Goal: Information Seeking & Learning: Learn about a topic

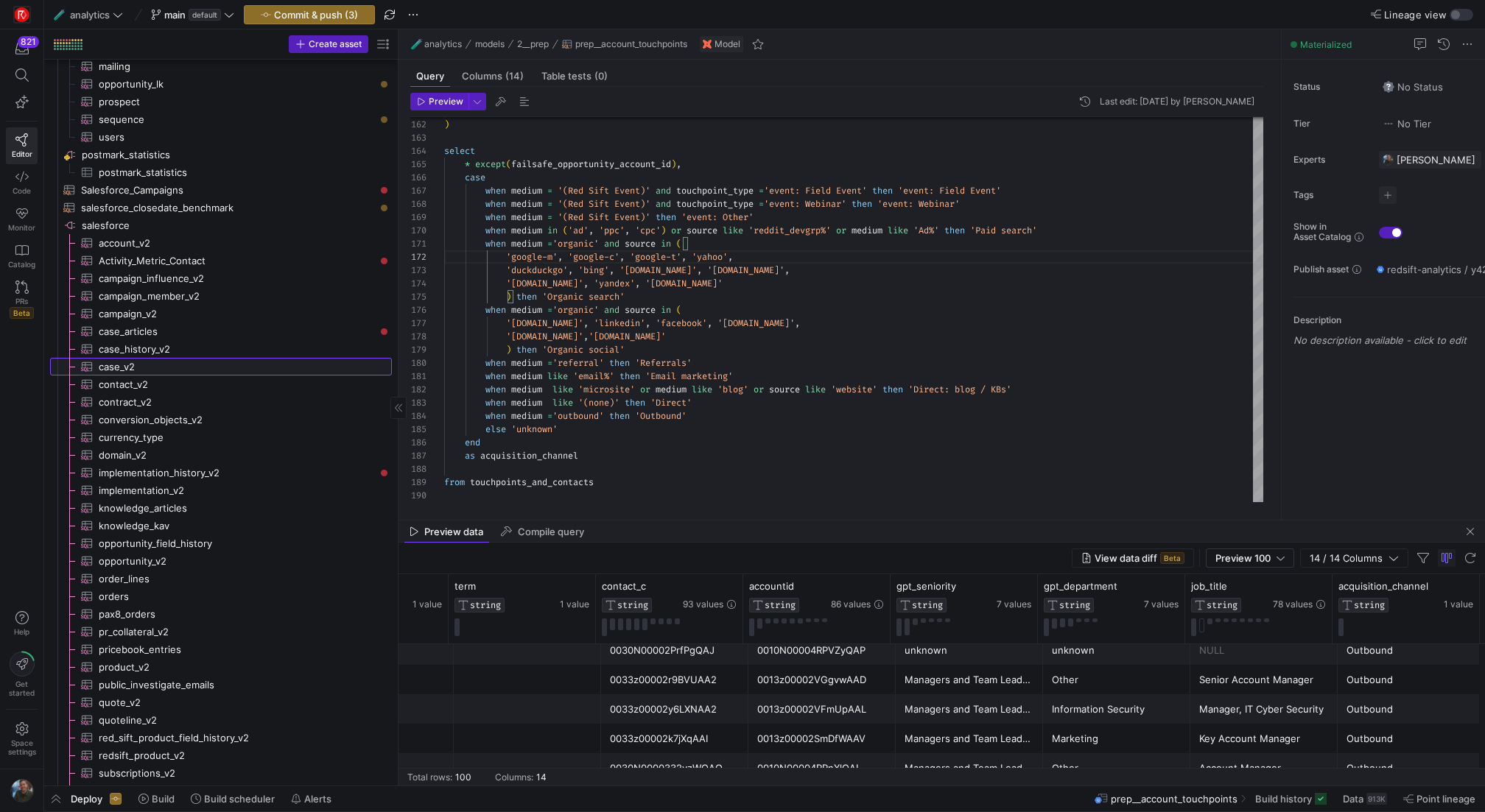
click at [178, 371] on span "case_v2​​​​​​​​​" at bounding box center [237, 366] width 277 height 17
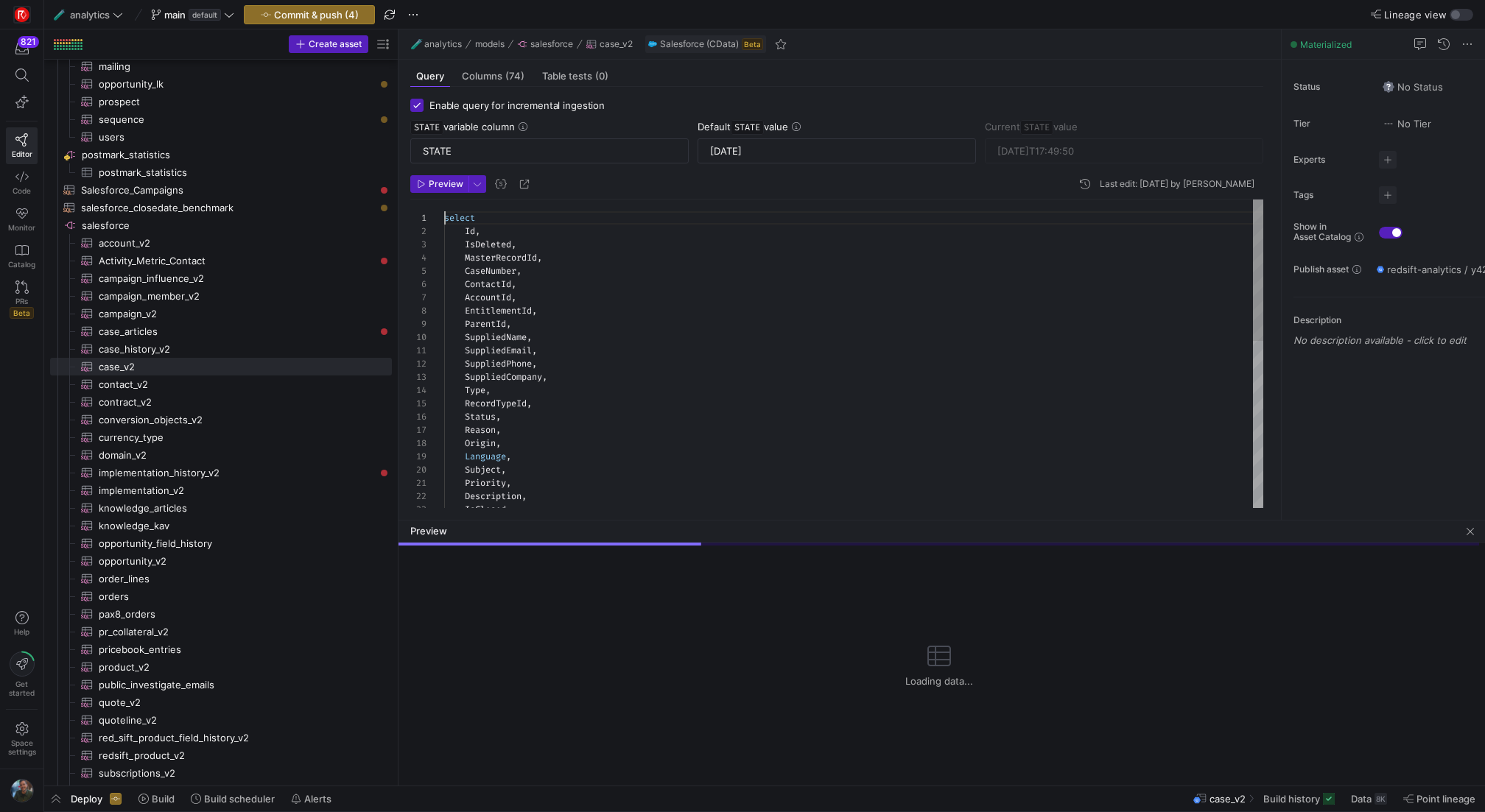
click at [447, 219] on div "OwnerId , IsClosedOnCreate , SlaStartDate , ClosedDate , IsEscalated , Currency…" at bounding box center [853, 722] width 819 height 1045
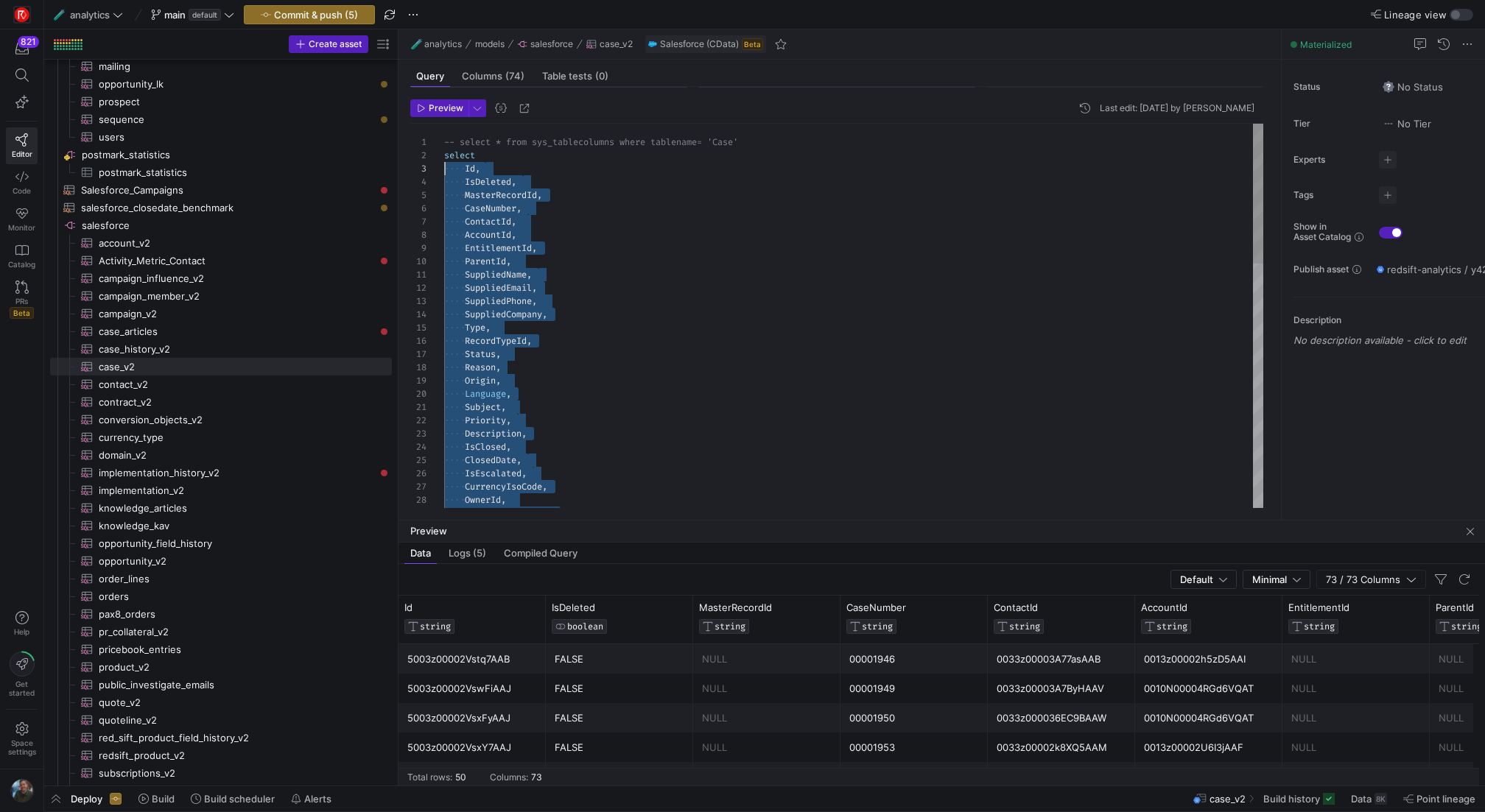
scroll to position [13, 0]
drag, startPoint x: 694, startPoint y: 490, endPoint x: 384, endPoint y: 157, distance: 455.0
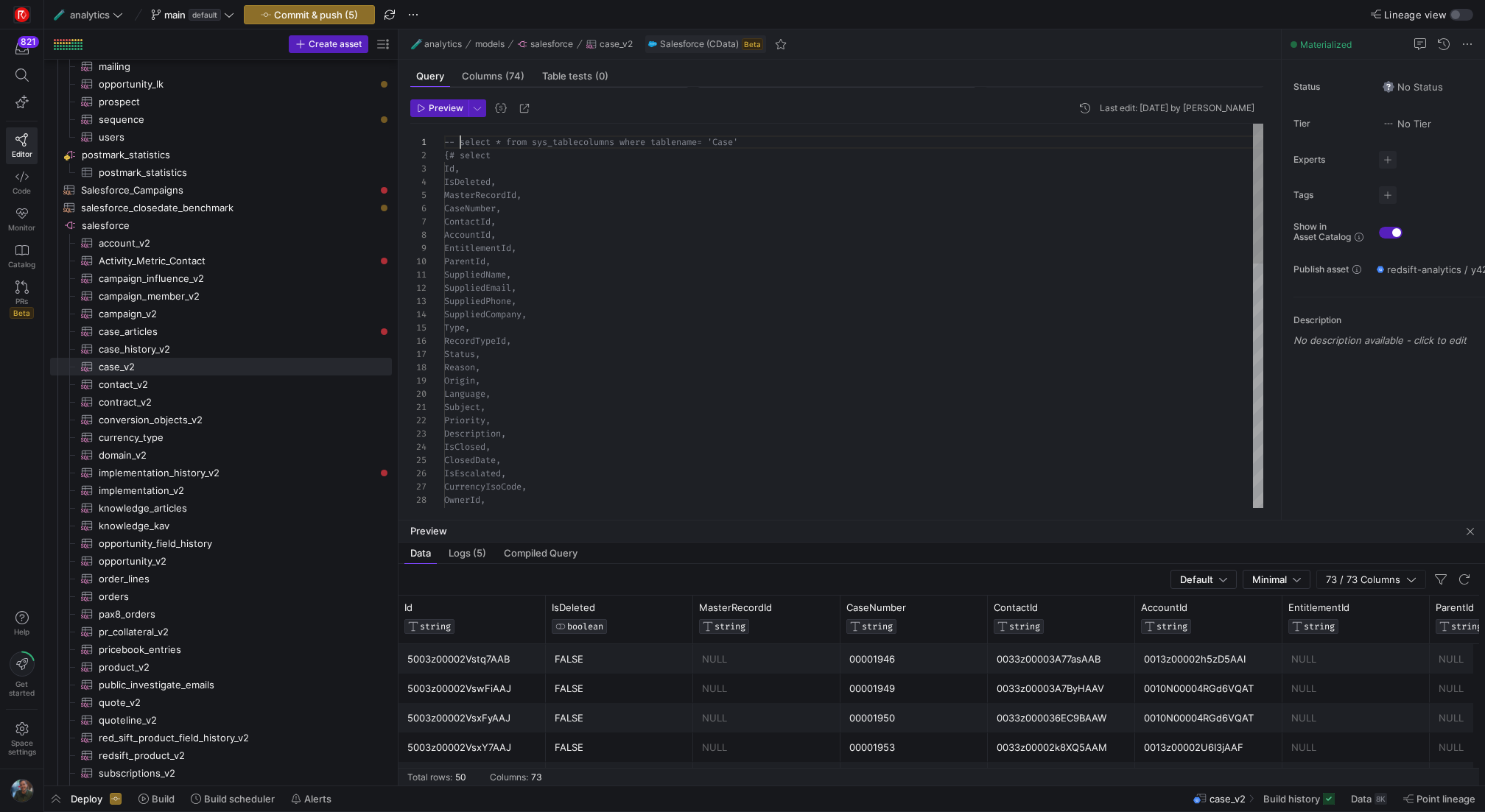
click at [462, 145] on div "IsClosedOnCreate, IsClosed, ClosedDate, IsEscalated, CurrencyIsoCode, OwnerId, …" at bounding box center [853, 653] width 819 height 1059
click at [447, 117] on header "Preview Last edit: [DATE] by [PERSON_NAME]" at bounding box center [837, 112] width 853 height 25
click at [447, 113] on span "button" at bounding box center [440, 108] width 56 height 16
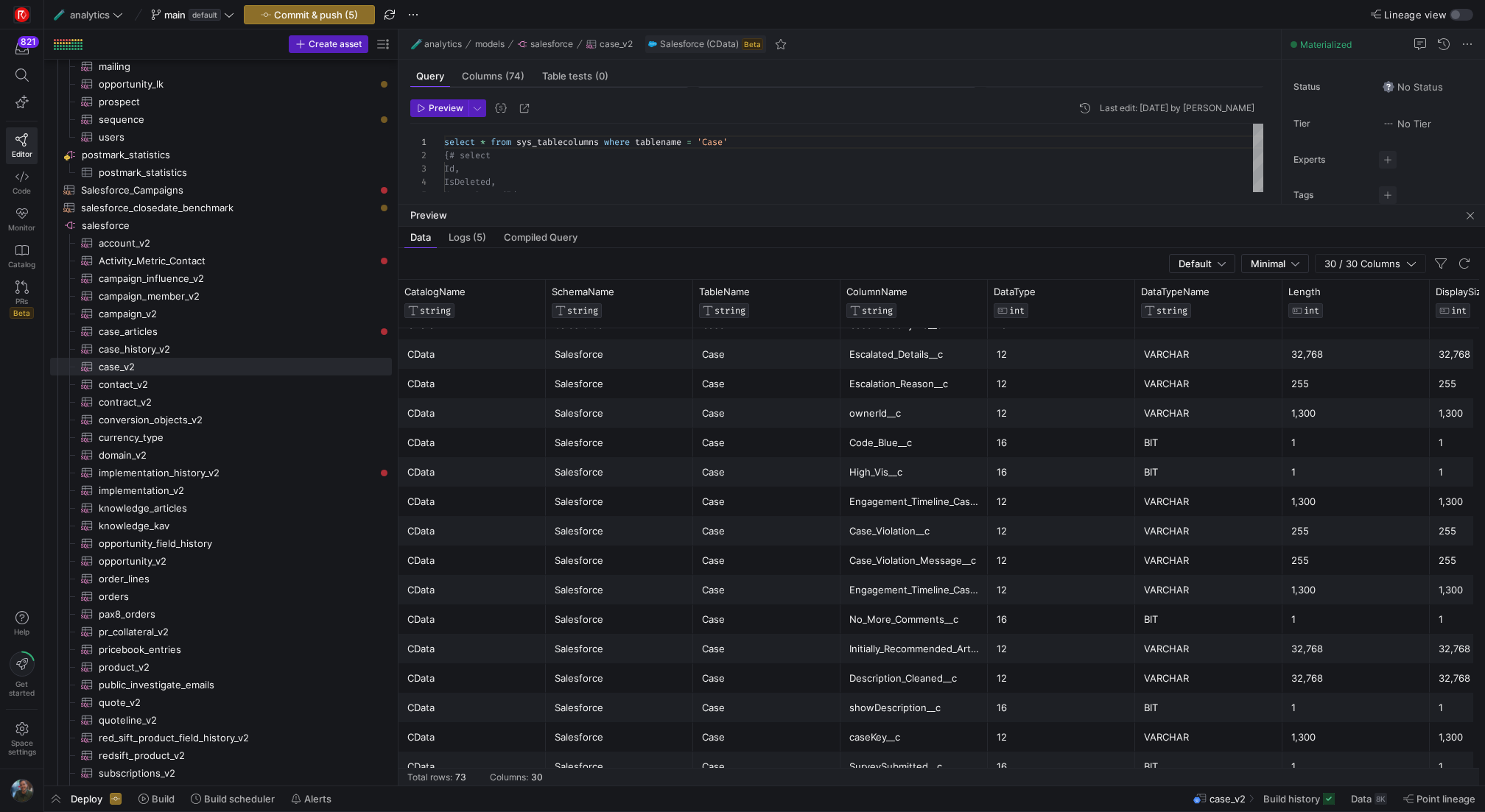
drag, startPoint x: 824, startPoint y: 518, endPoint x: 865, endPoint y: 202, distance: 318.6
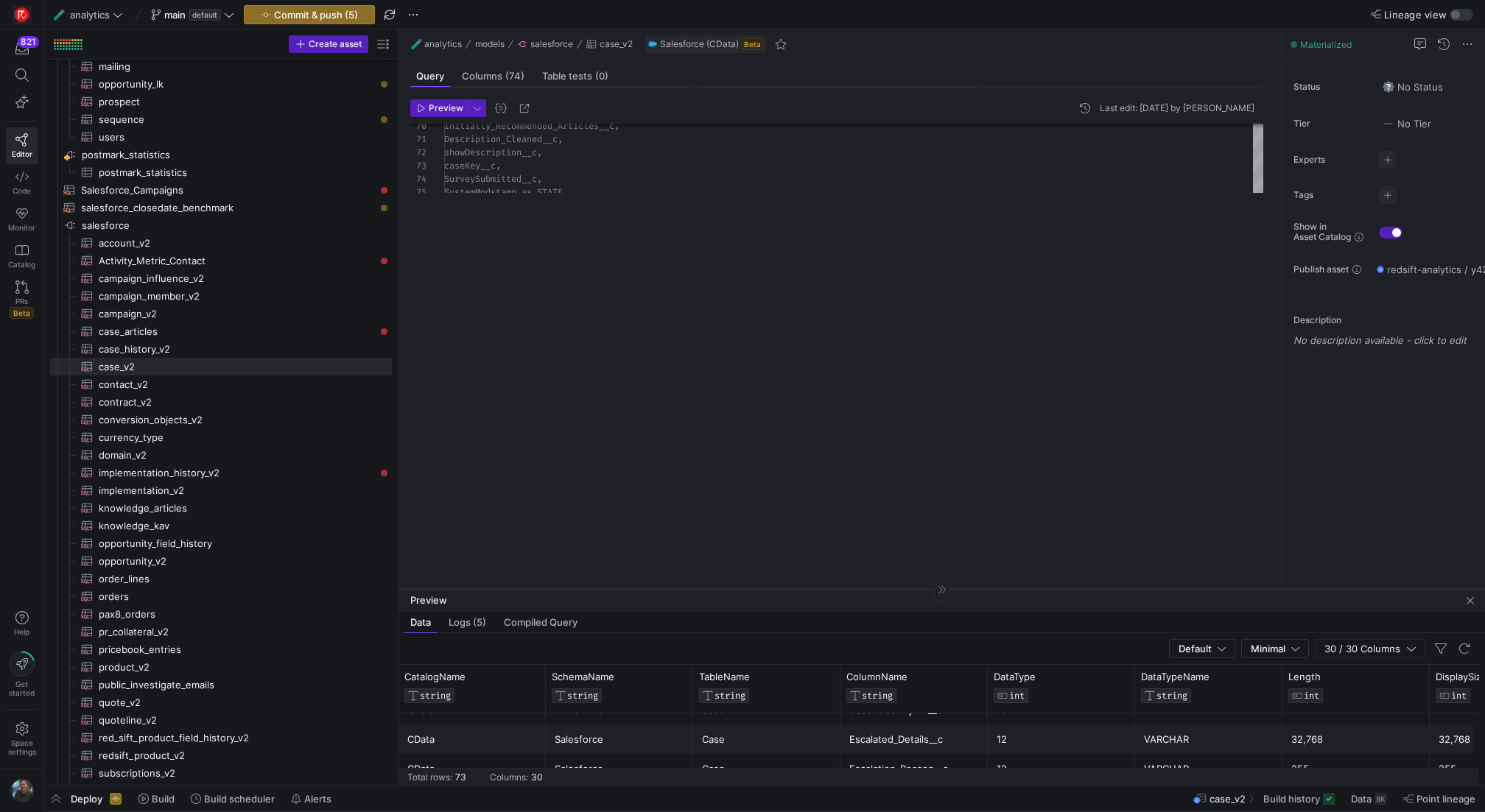
drag, startPoint x: 543, startPoint y: 203, endPoint x: 512, endPoint y: 588, distance: 386.2
click at [512, 589] on div at bounding box center [941, 589] width 1086 height 1
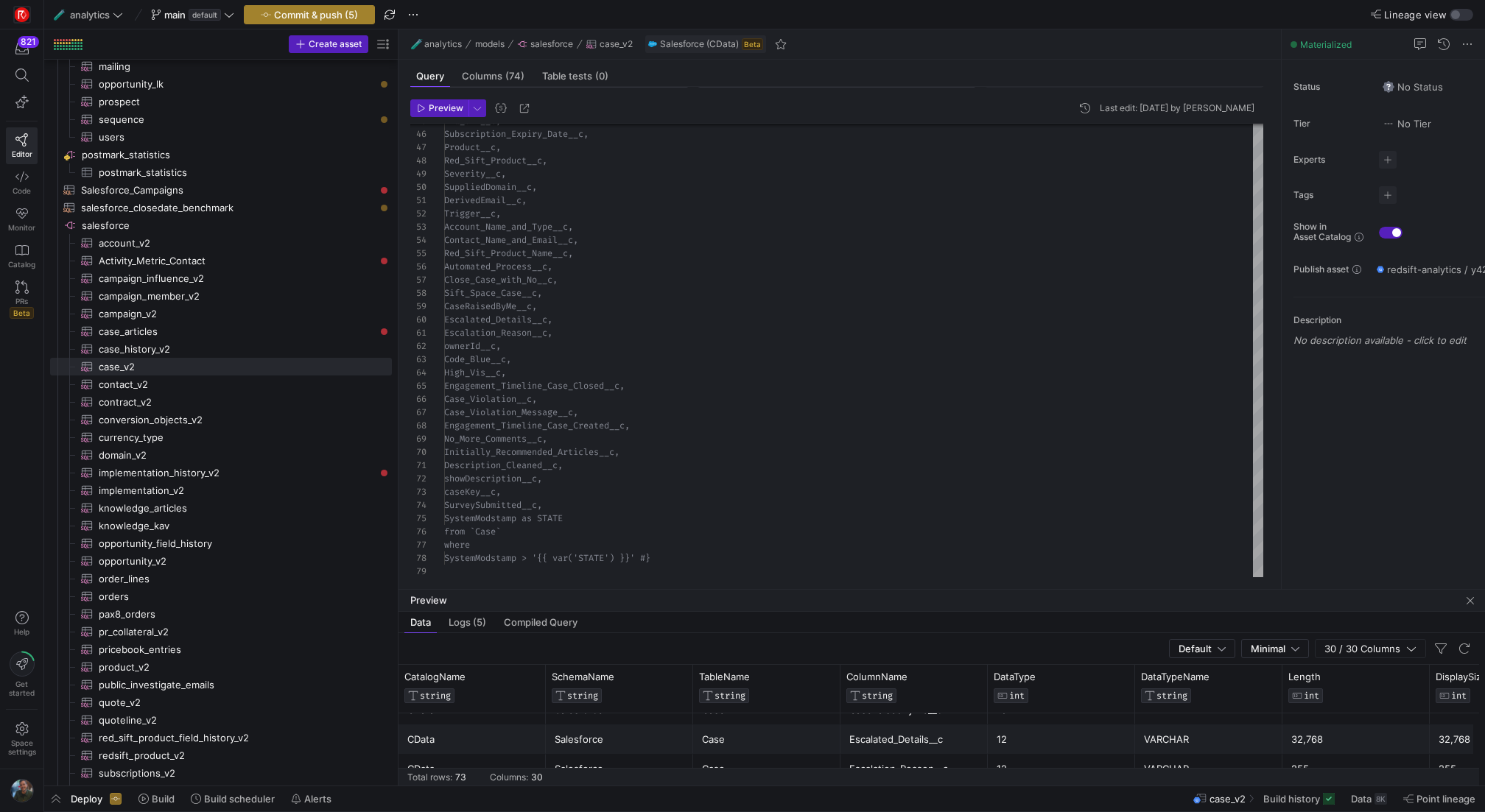
click at [310, 16] on span "Commit & push (5)" at bounding box center [315, 14] width 84 height 11
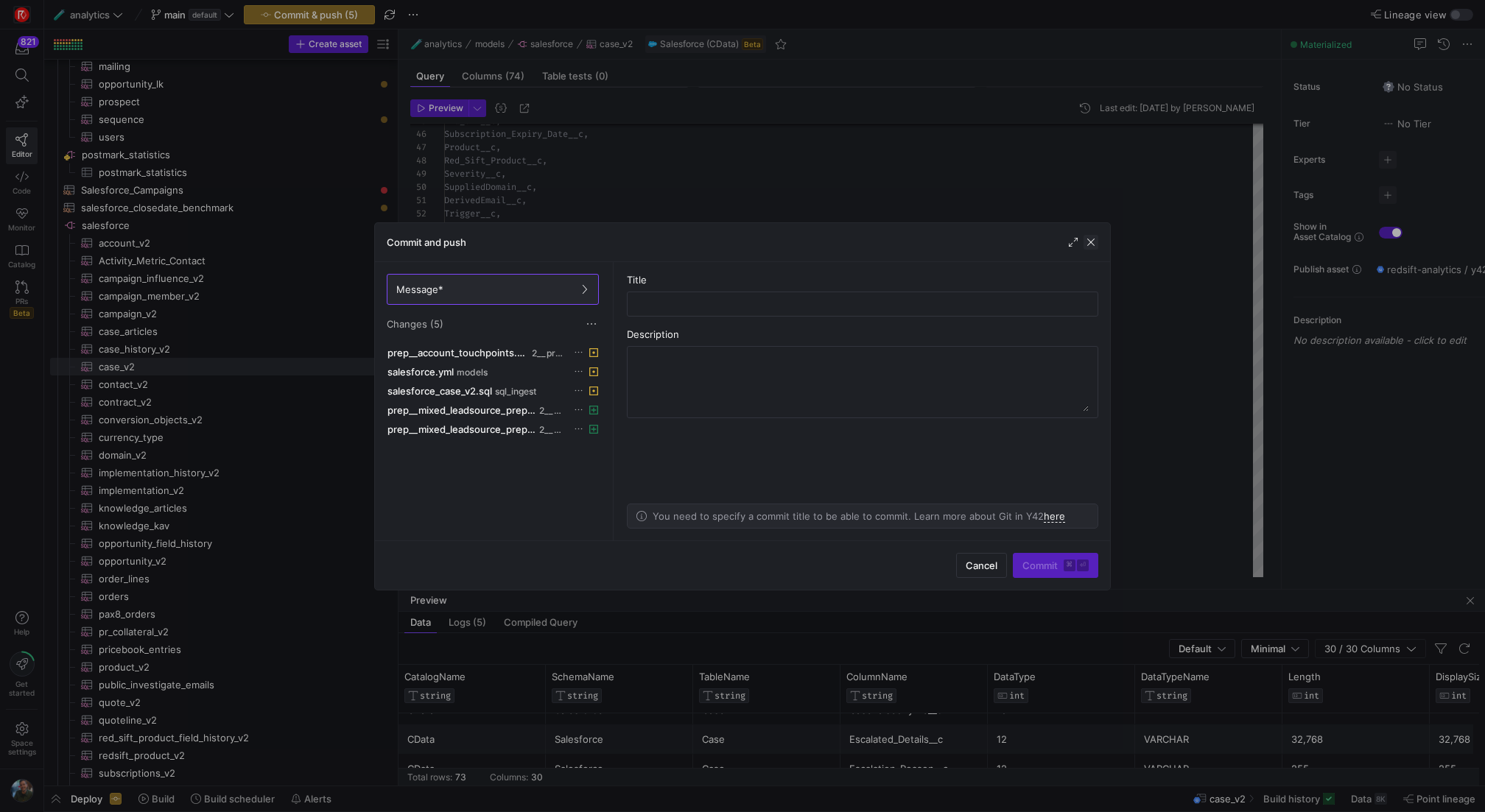
click at [1096, 240] on span "button" at bounding box center [1090, 242] width 15 height 15
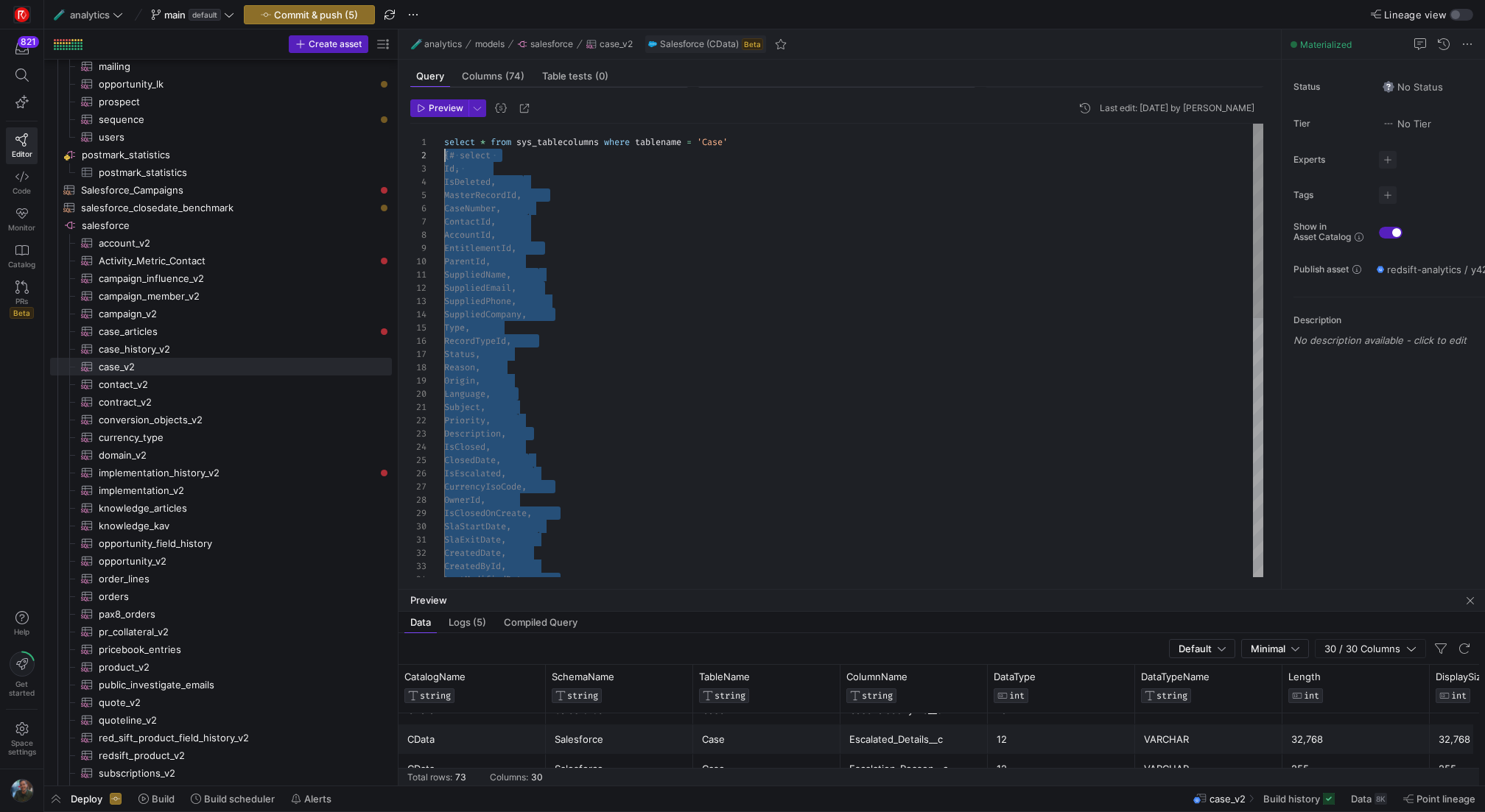
drag, startPoint x: 707, startPoint y: 561, endPoint x: 440, endPoint y: 151, distance: 489.3
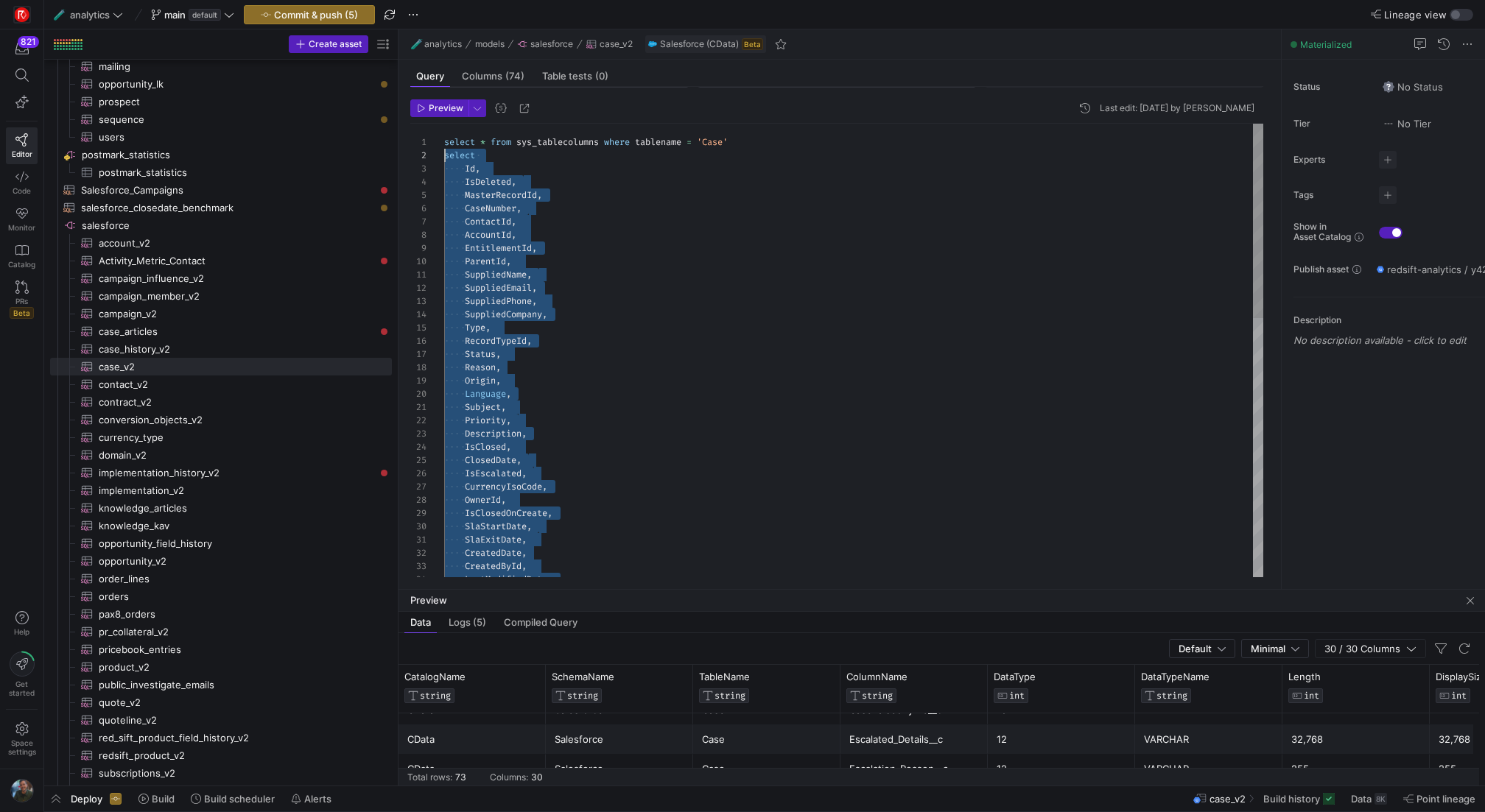
click at [742, 140] on div "CreatedDate , CreatedById , LastModifiedDate , OwnerId , IsClosedOnCreate , Sla…" at bounding box center [853, 653] width 819 height 1059
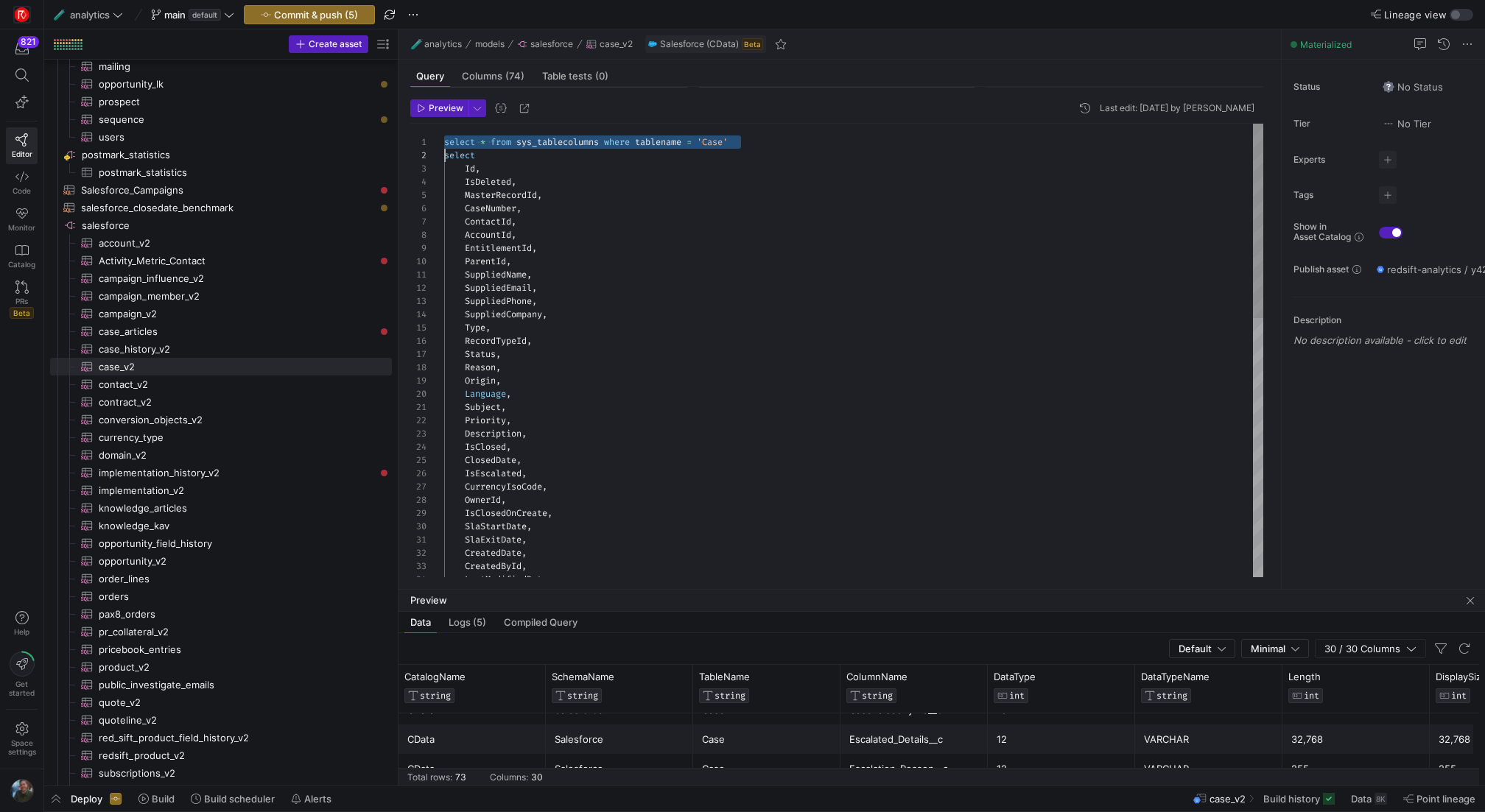
click at [742, 140] on div "CreatedDate , CreatedById , LastModifiedDate , OwnerId , IsClosedOnCreate , Sla…" at bounding box center [853, 653] width 819 height 1059
type textarea "SuppliedEmail, SuppliedPhone, SuppliedCompany, Type, RecordTypeId, Status, Reas…"
click at [735, 338] on div "CreatedDate , CreatedById , LastModifiedDate , OwnerId , IsClosedOnCreate , Sla…" at bounding box center [853, 646] width 819 height 1045
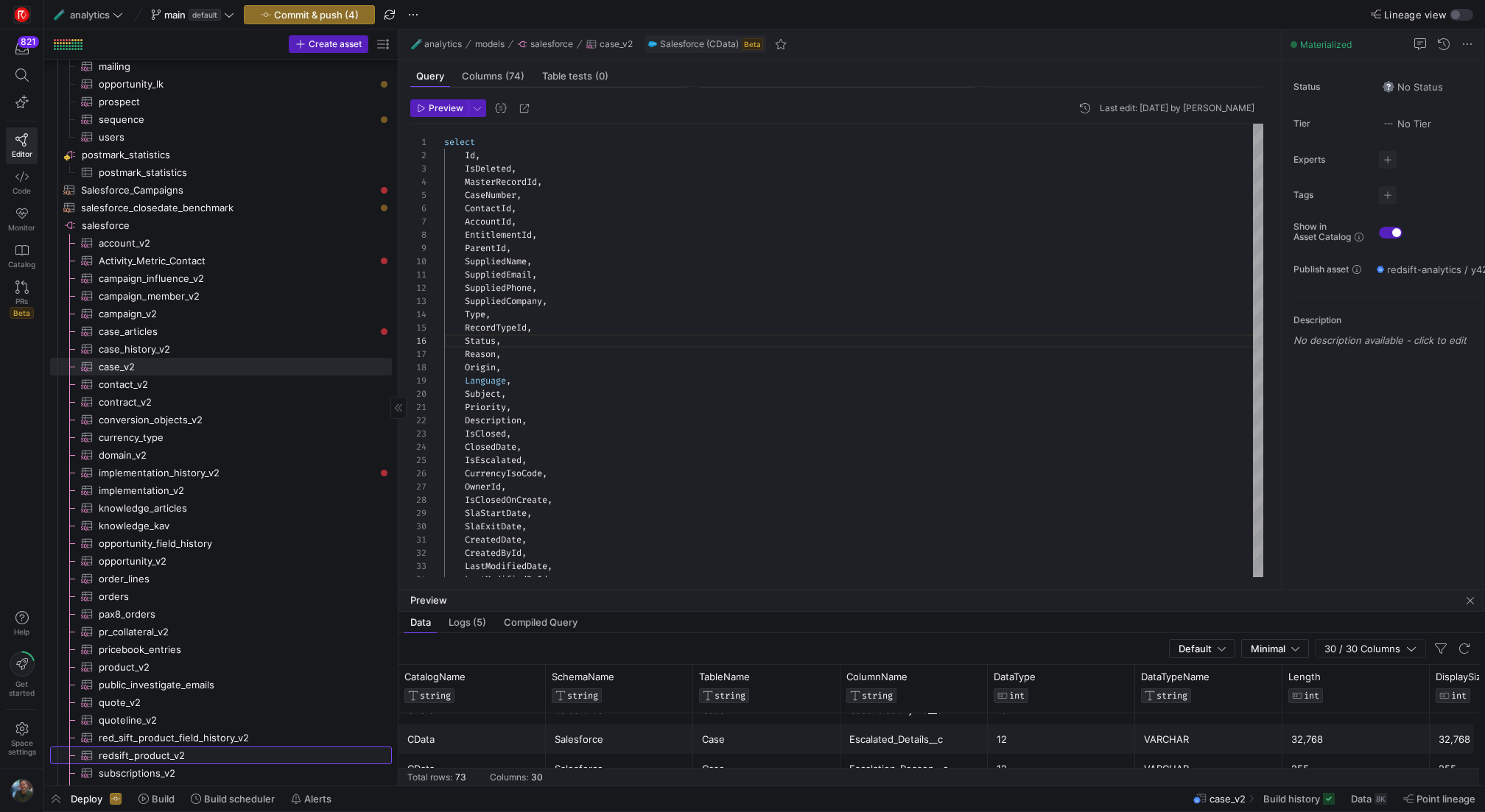
click at [209, 748] on span "redsift_product_v2​​​​​​​​​" at bounding box center [237, 756] width 277 height 17
type input "[DATE]T21:59:56"
type textarea "select Id, OwnerId, IsDeleted, Name, CurrencyIsoCode, RecordTypeId, CreatedDate…"
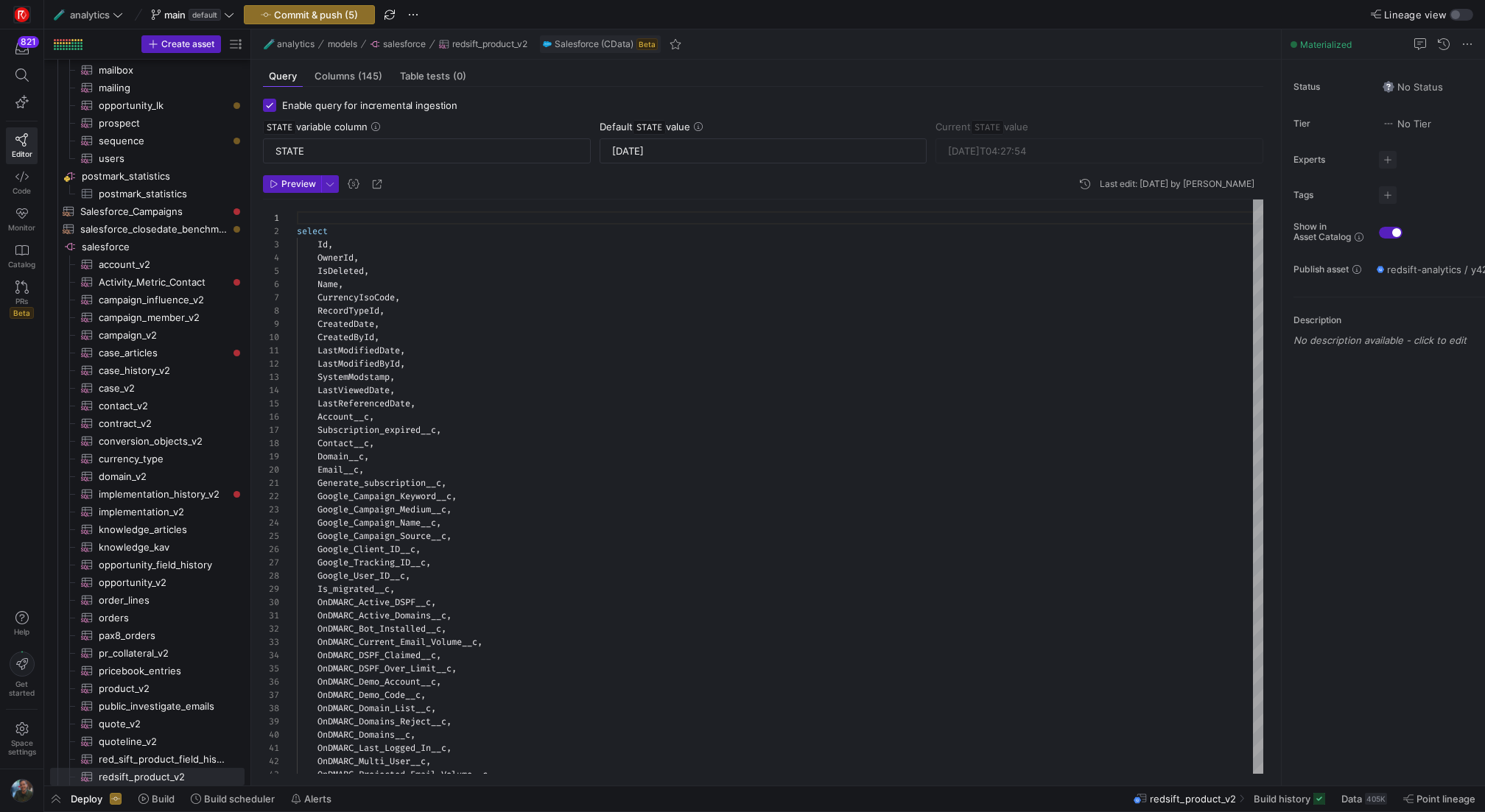
scroll to position [132, 0]
